Goal: Entertainment & Leisure: Browse casually

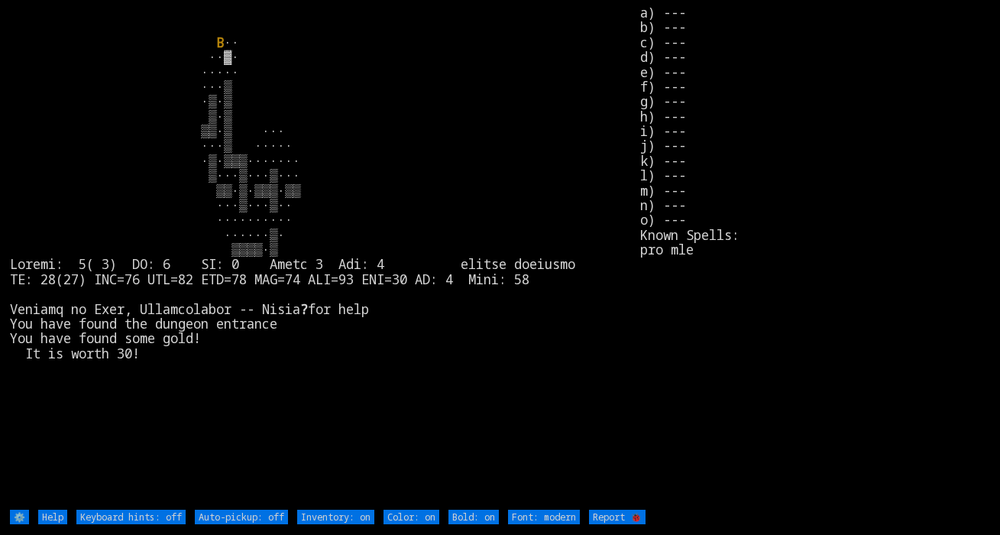
type off "Auto-pickup: on"
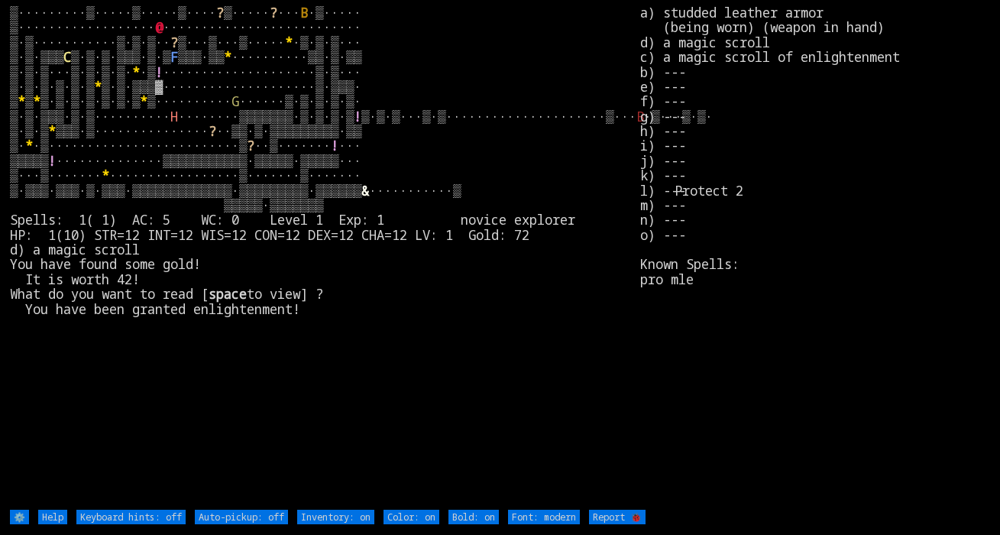
type off "Auto-pickup: on"
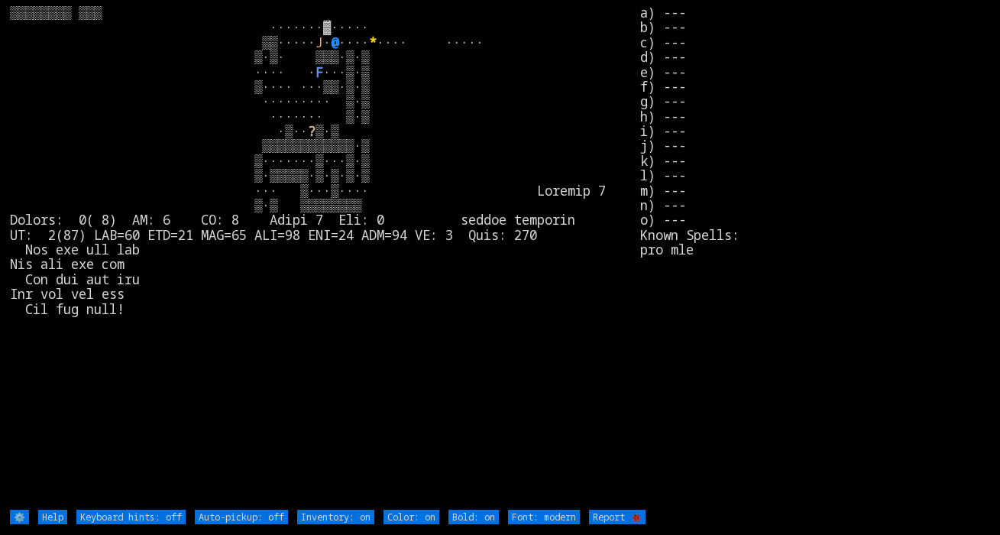
type off "Auto-pickup: on"
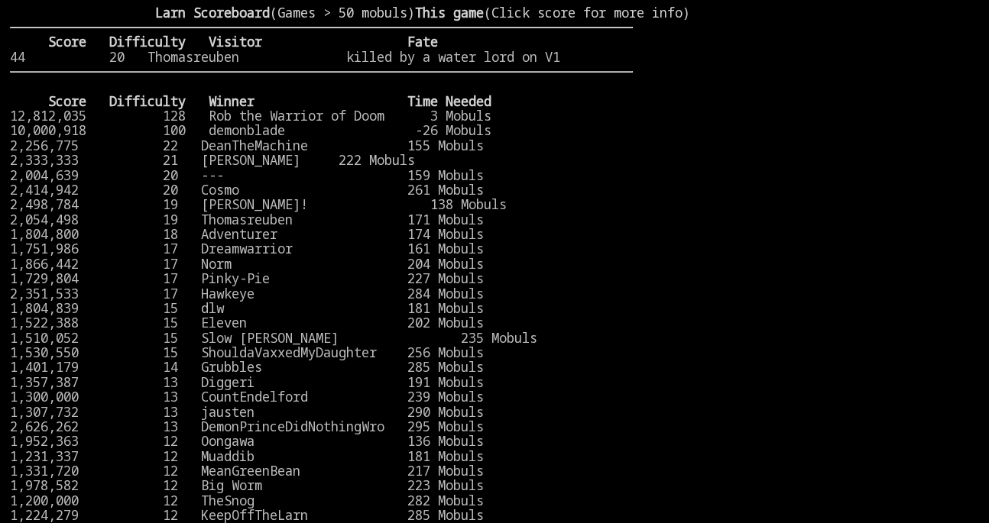
click at [842, 170] on stats at bounding box center [806, 251] width 346 height 492
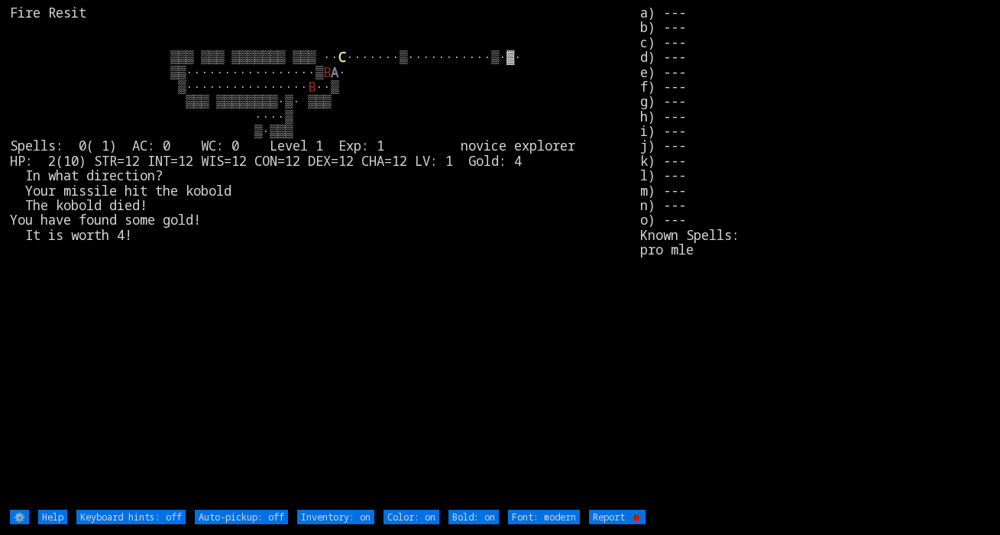
type off "Auto-pickup: on"
